Goal: Find specific page/section: Find specific page/section

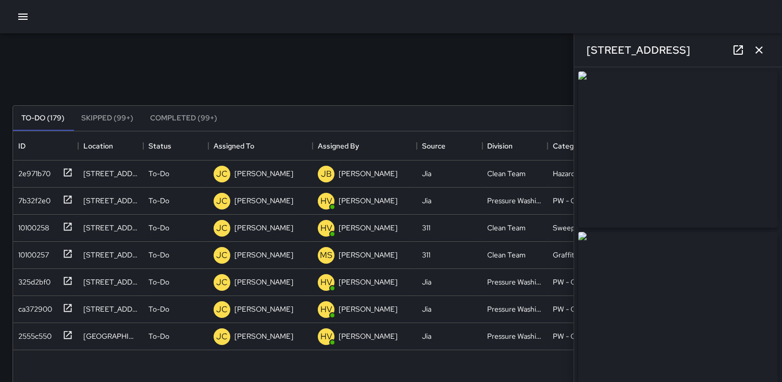
scroll to position [432, 747]
click at [761, 49] on icon "button" at bounding box center [758, 49] width 7 height 7
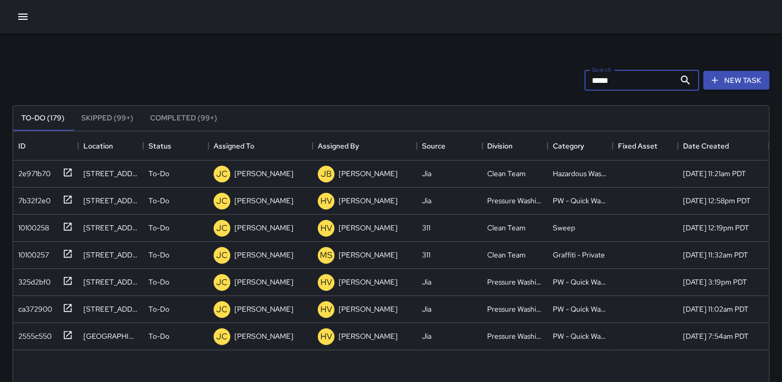
click at [607, 81] on input "*****" at bounding box center [629, 80] width 91 height 21
type input "*"
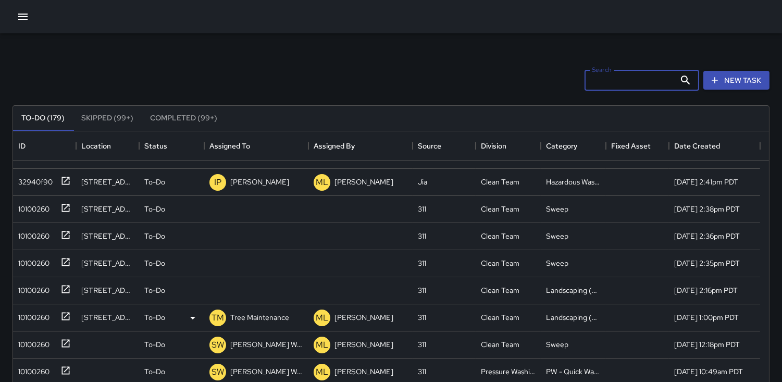
scroll to position [58, 0]
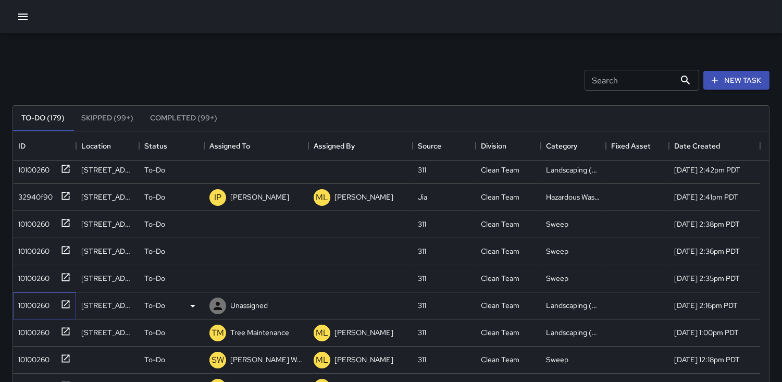
click at [28, 303] on div "10100260" at bounding box center [31, 303] width 35 height 15
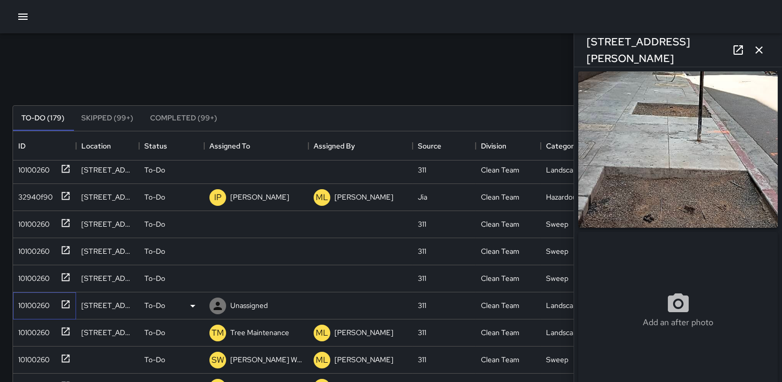
type input "**********"
click at [220, 300] on icon at bounding box center [217, 306] width 13 height 13
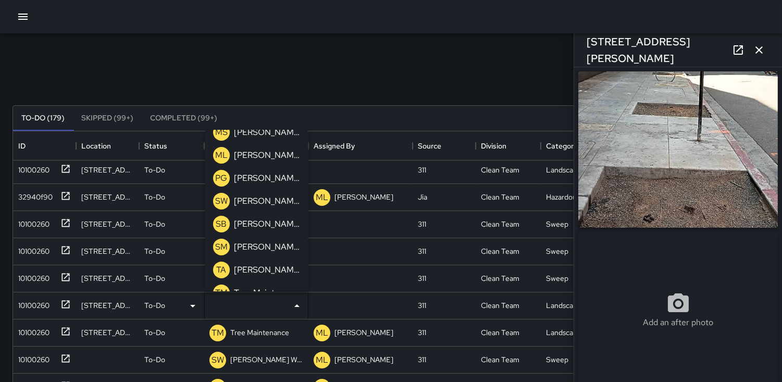
scroll to position [397, 0]
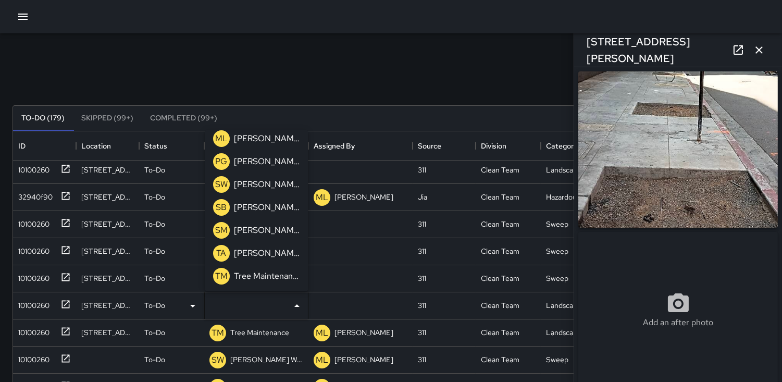
click at [220, 273] on p "TM" at bounding box center [221, 275] width 13 height 13
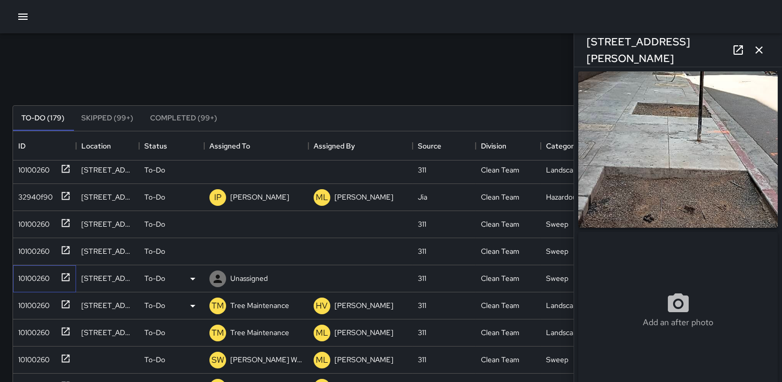
click at [33, 273] on div "10100260" at bounding box center [31, 276] width 35 height 15
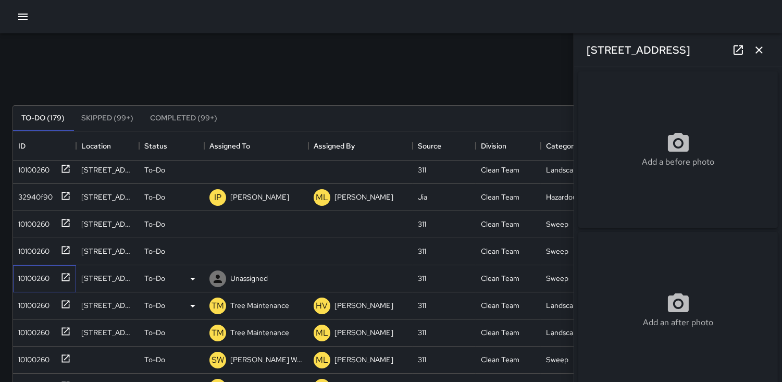
type input "**********"
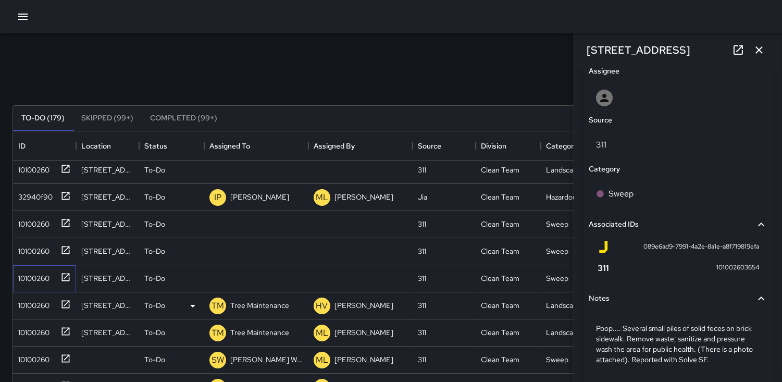
scroll to position [585, 0]
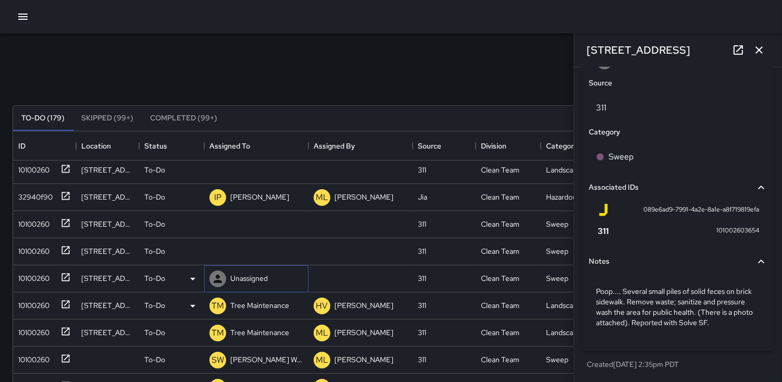
click at [222, 274] on icon at bounding box center [217, 278] width 13 height 13
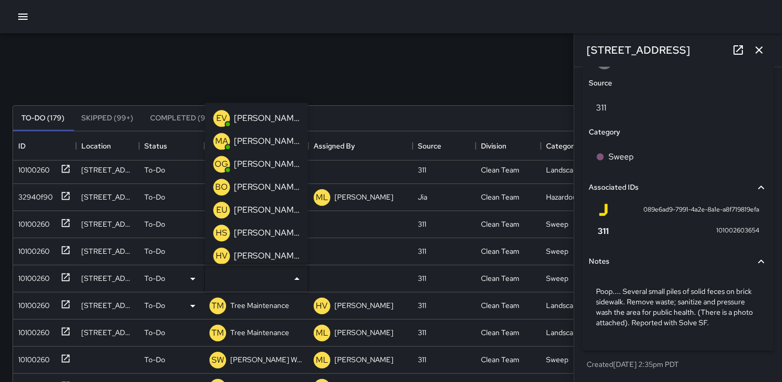
click at [221, 141] on p "MA" at bounding box center [221, 141] width 13 height 13
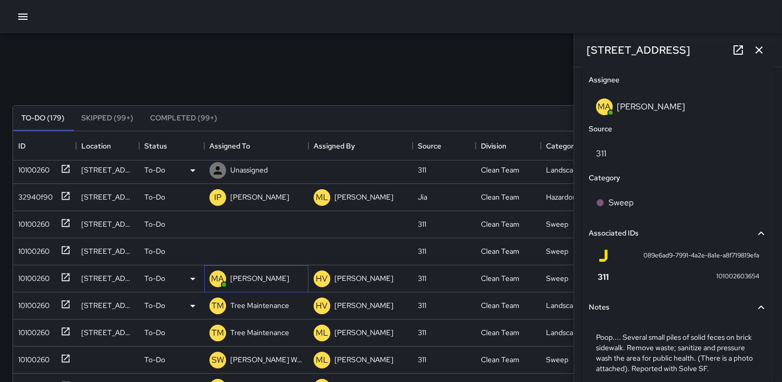
scroll to position [634, 0]
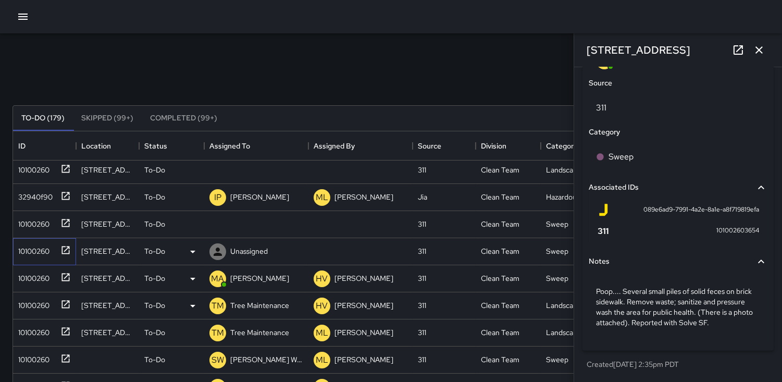
click at [41, 251] on div "10100260" at bounding box center [31, 249] width 35 height 15
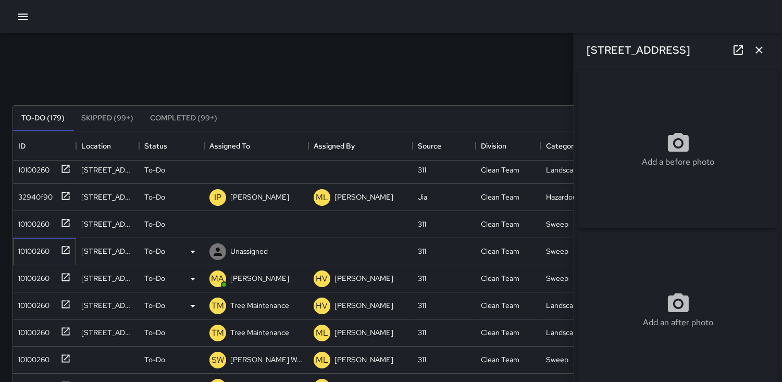
type input "**********"
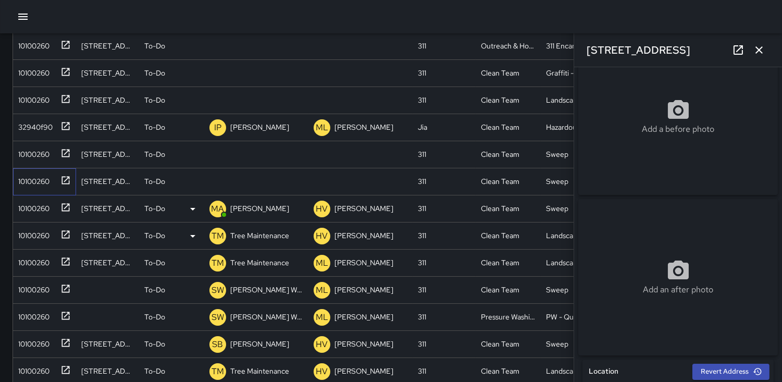
scroll to position [116, 0]
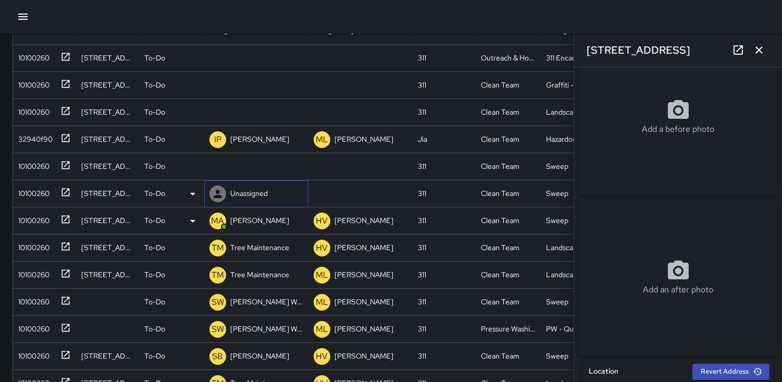
click at [218, 192] on icon at bounding box center [218, 194] width 8 height 8
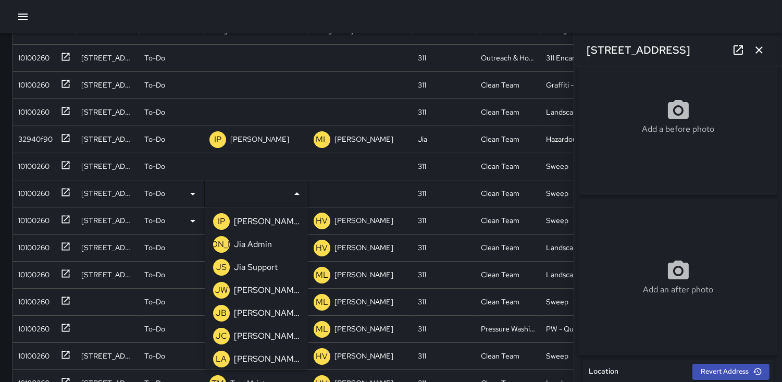
scroll to position [173, 0]
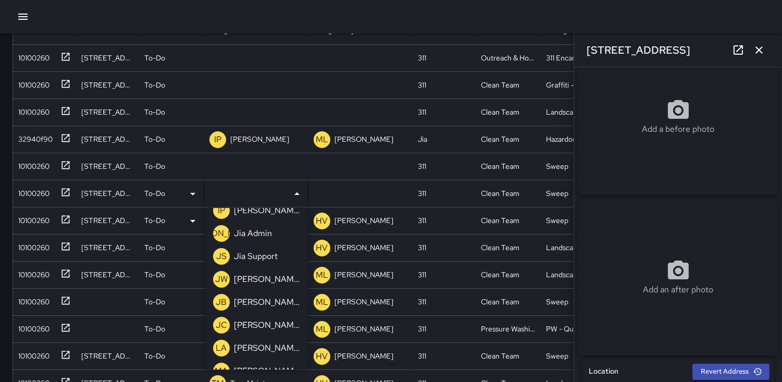
click at [221, 321] on p "JC" at bounding box center [221, 325] width 11 height 13
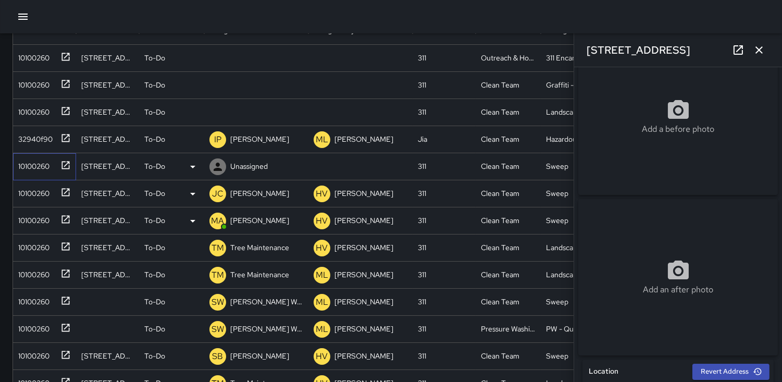
click at [36, 165] on div "10100260" at bounding box center [31, 164] width 35 height 15
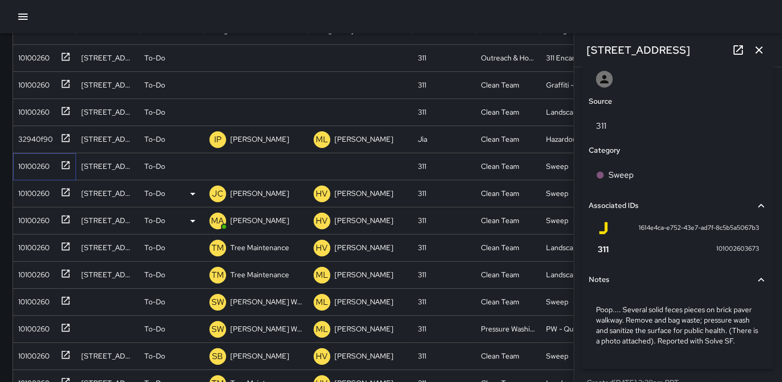
scroll to position [595, 0]
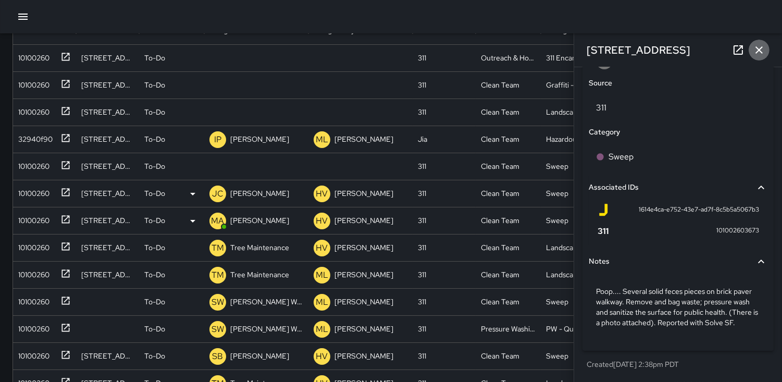
click at [757, 49] on icon "button" at bounding box center [759, 50] width 13 height 13
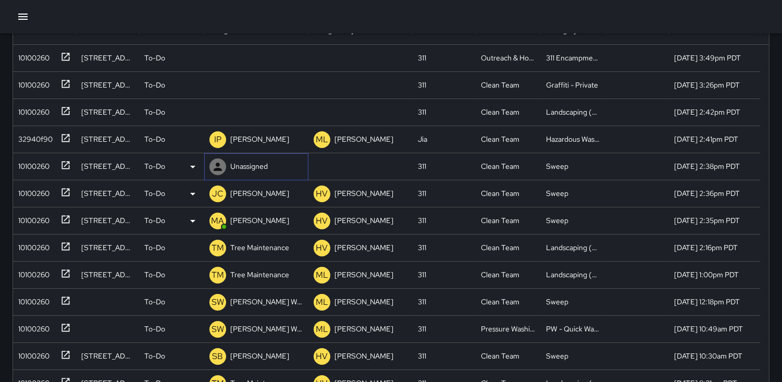
click at [214, 167] on icon at bounding box center [217, 166] width 13 height 13
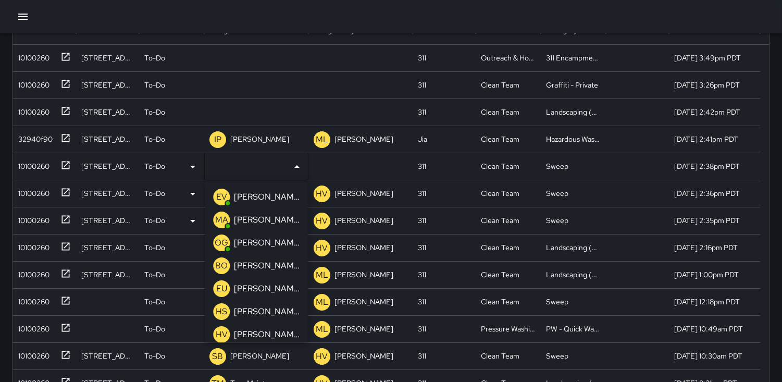
click at [219, 330] on p "HV" at bounding box center [222, 334] width 12 height 13
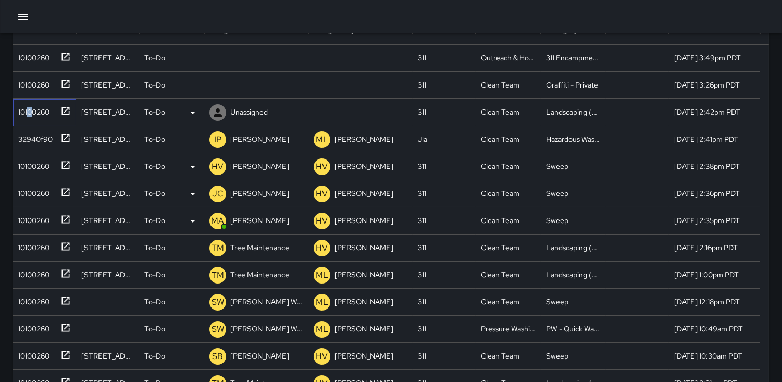
drag, startPoint x: 36, startPoint y: 109, endPoint x: 45, endPoint y: 111, distance: 8.5
click at [38, 109] on div "10100260" at bounding box center [31, 110] width 35 height 15
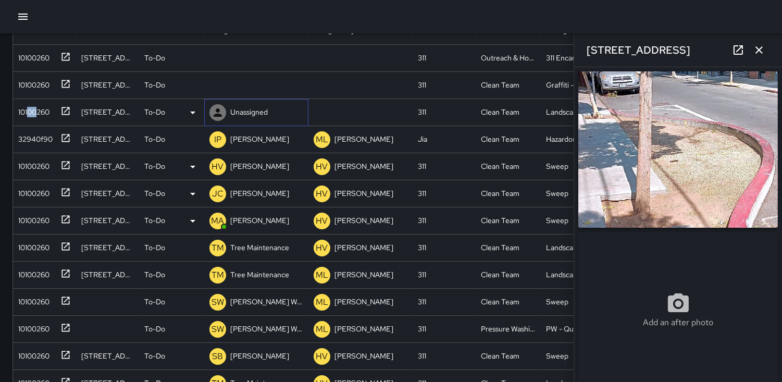
click at [216, 112] on icon at bounding box center [217, 112] width 13 height 13
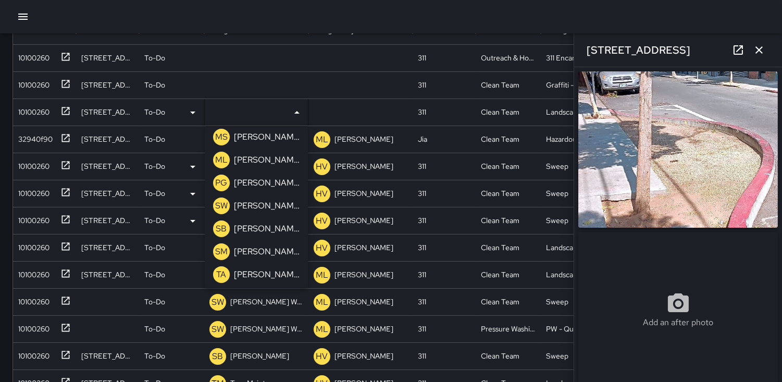
scroll to position [397, 0]
click at [222, 272] on p "TM" at bounding box center [221, 273] width 13 height 13
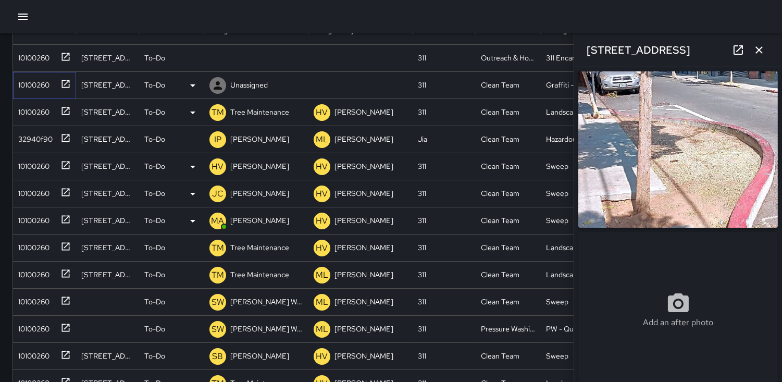
click at [40, 83] on div "10100260" at bounding box center [31, 83] width 35 height 15
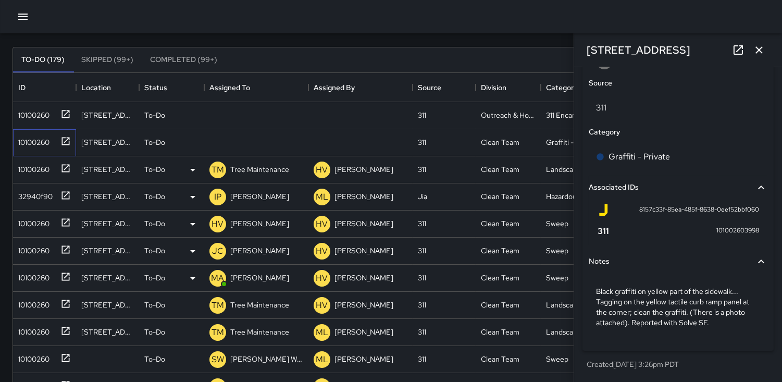
scroll to position [58, 0]
click at [219, 141] on icon at bounding box center [218, 143] width 8 height 8
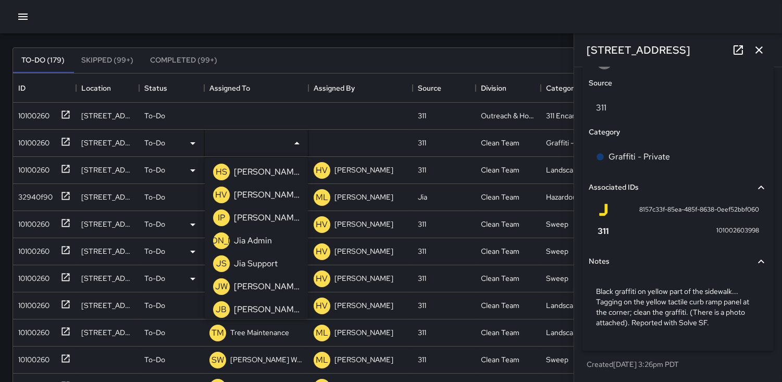
scroll to position [173, 0]
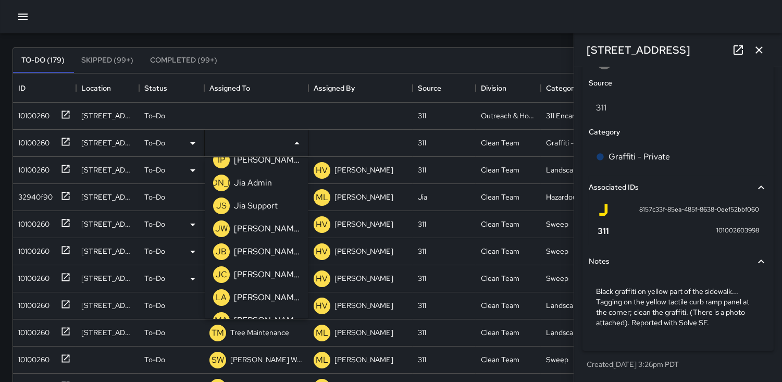
click at [223, 272] on p "JC" at bounding box center [221, 274] width 11 height 13
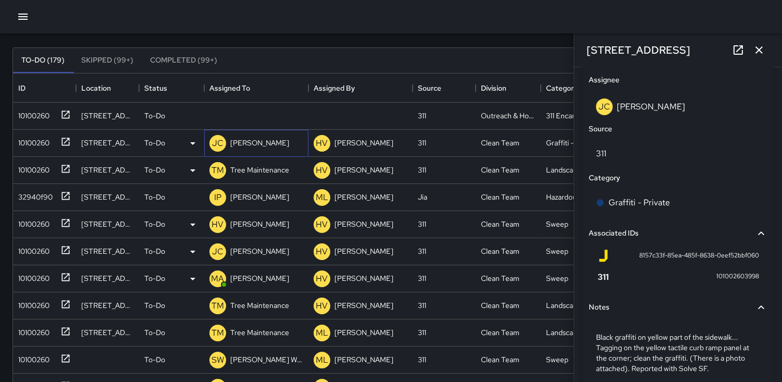
scroll to position [634, 0]
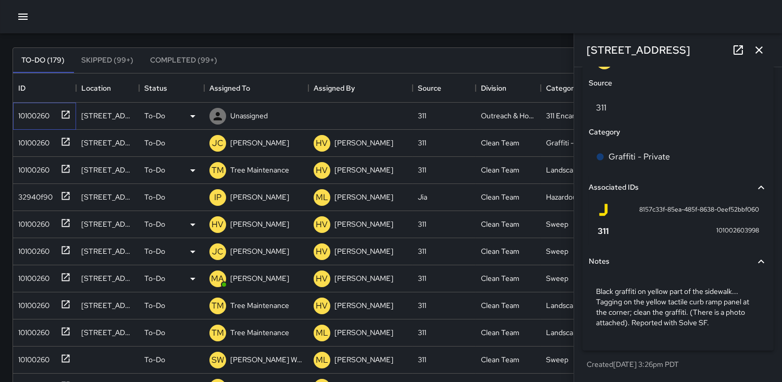
click at [38, 113] on div "10100260" at bounding box center [31, 113] width 35 height 15
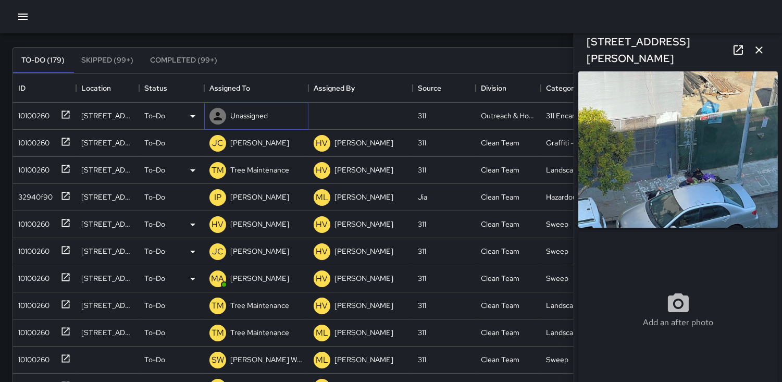
click at [216, 114] on icon at bounding box center [217, 116] width 13 height 13
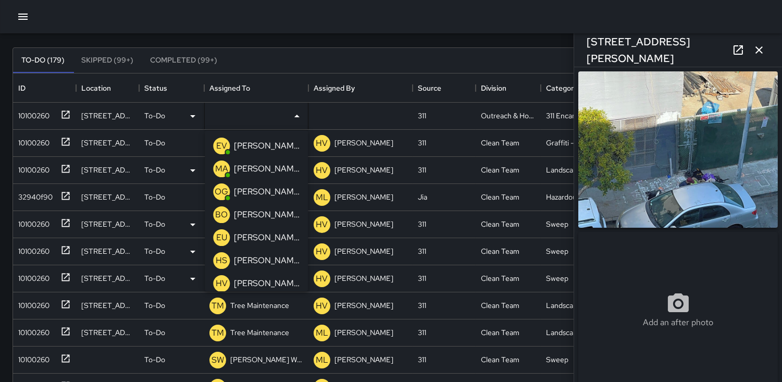
click at [218, 282] on p "HV" at bounding box center [222, 283] width 12 height 13
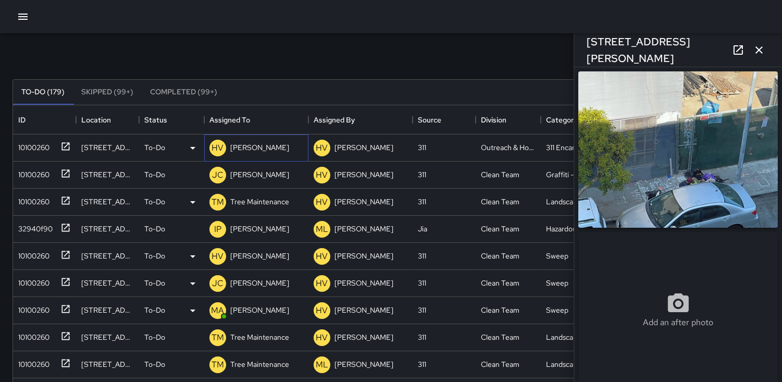
scroll to position [0, 0]
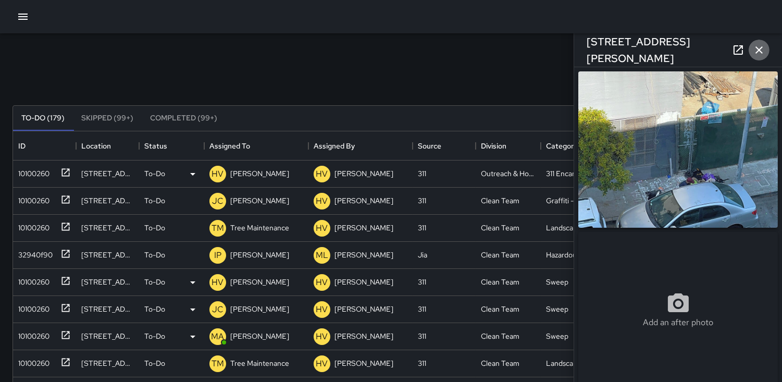
click at [758, 53] on icon "button" at bounding box center [759, 50] width 13 height 13
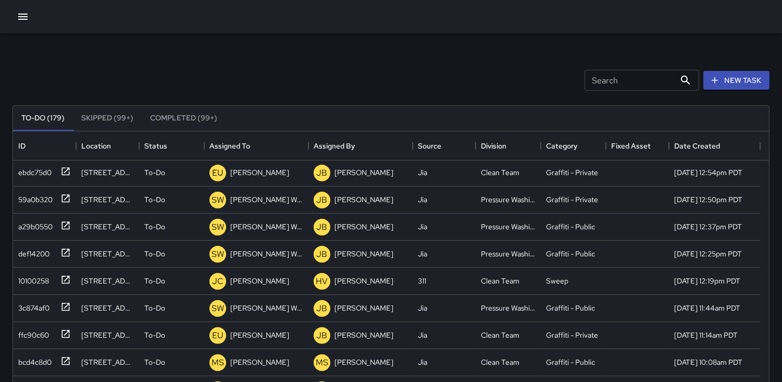
click at [21, 19] on icon "button" at bounding box center [22, 17] width 9 height 6
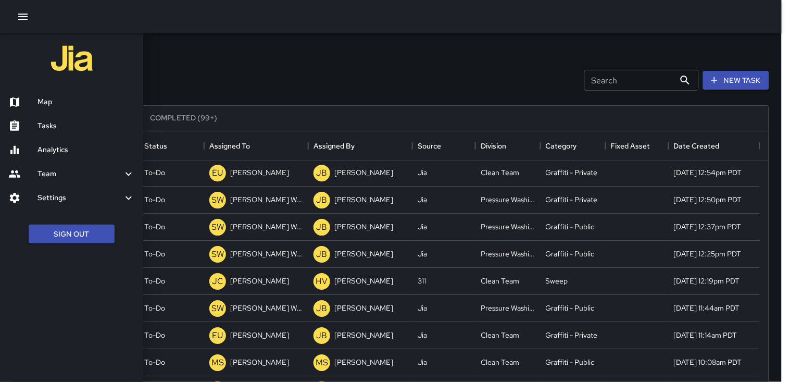
click at [616, 77] on div at bounding box center [395, 191] width 790 height 382
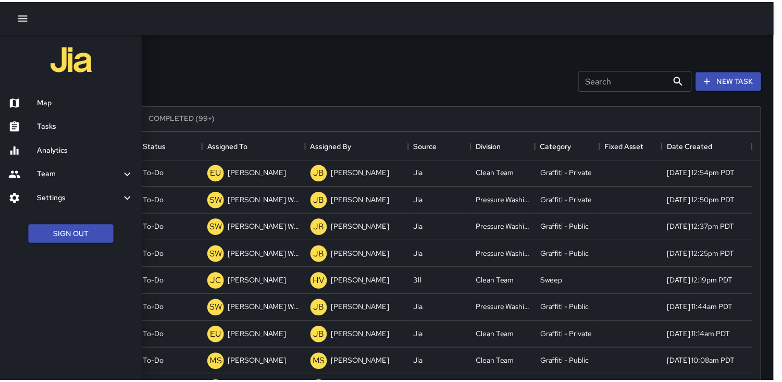
scroll to position [9, 9]
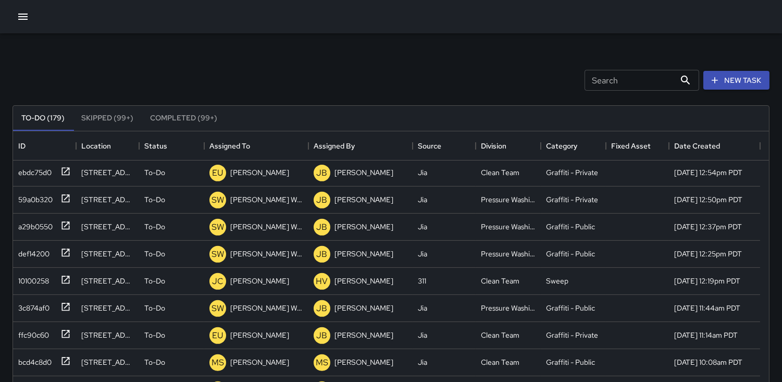
click at [591, 84] on input "Search" at bounding box center [629, 80] width 91 height 21
type input "*****"
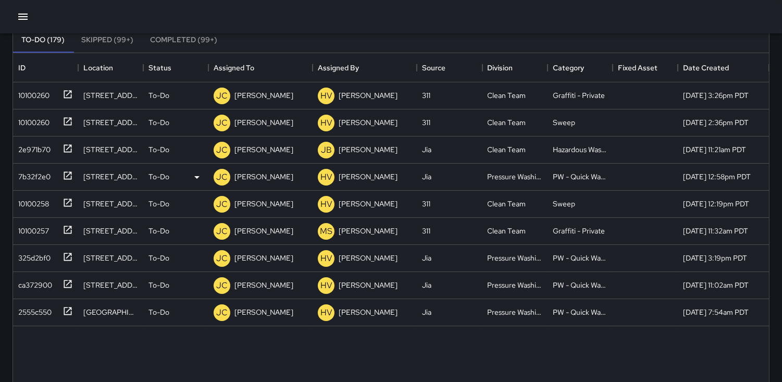
scroll to position [58, 0]
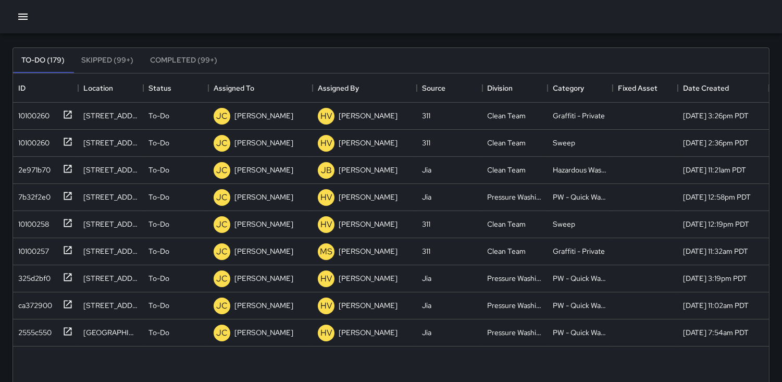
click at [25, 16] on icon "button" at bounding box center [22, 17] width 9 height 6
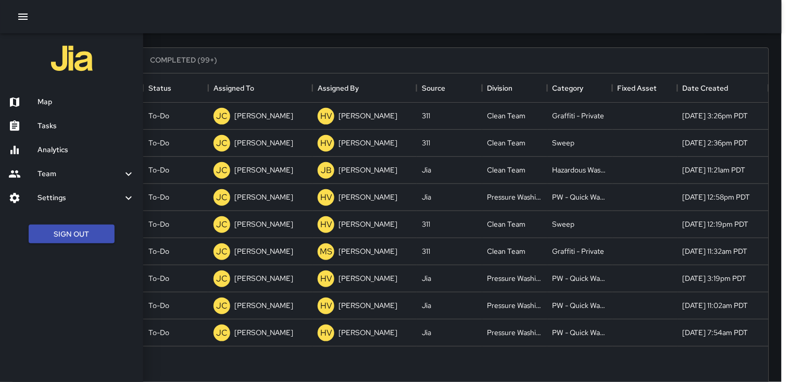
click at [54, 108] on div "Map" at bounding box center [71, 102] width 143 height 24
